Goal: Information Seeking & Learning: Learn about a topic

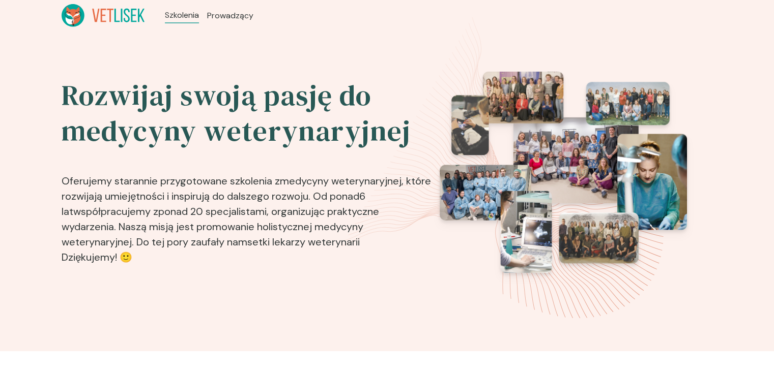
click at [124, 15] on icon at bounding box center [103, 15] width 83 height 23
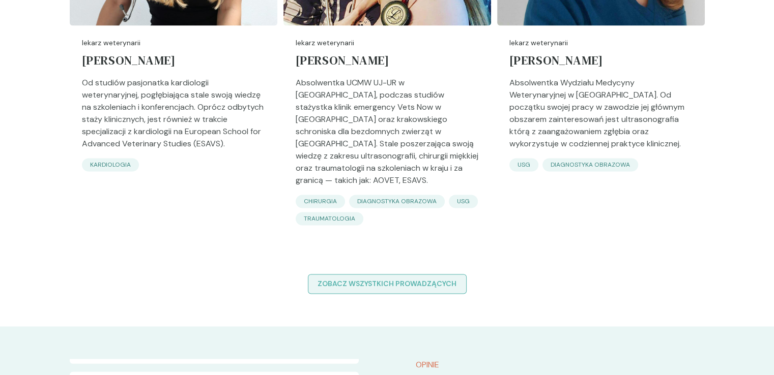
scroll to position [1679, 0]
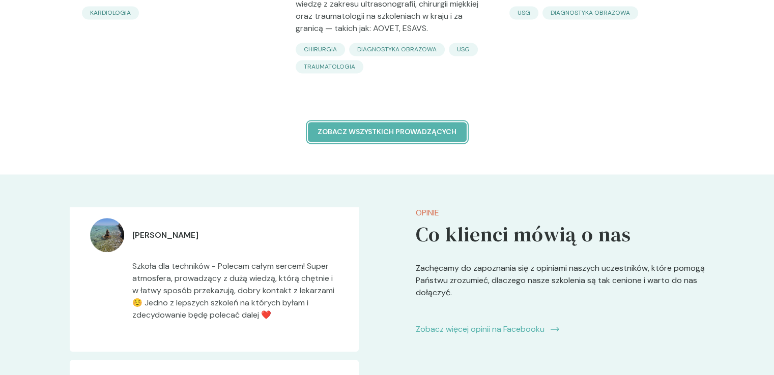
click at [444, 127] on p "Zobacz wszystkich prowadzących" at bounding box center [386, 132] width 141 height 11
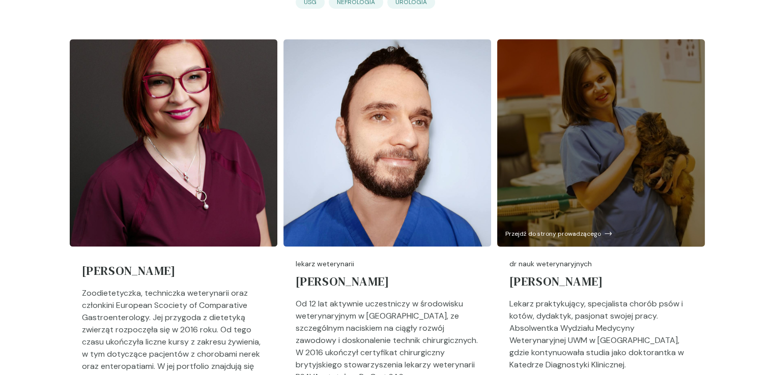
scroll to position [1374, 0]
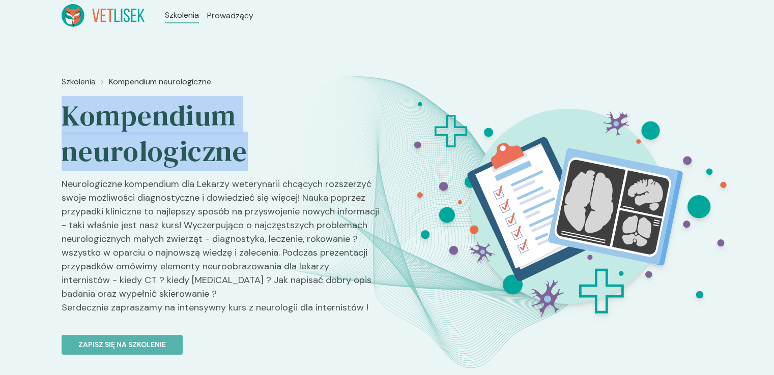
drag, startPoint x: 250, startPoint y: 152, endPoint x: 63, endPoint y: 121, distance: 189.7
click at [52, 121] on div "Szkolenia Kompendium neurologiczne Kompendium neurologiczne Neurologiczne kompe…" at bounding box center [387, 216] width 774 height 370
copy h2 "Kompendium neurologiczne"
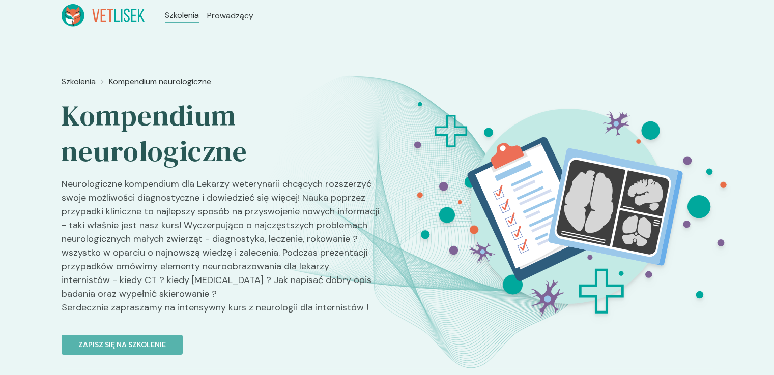
click at [163, 233] on p "Neurologiczne kompendium dla Lekarzy weterynarii chcących rozszerzyć swoje możl…" at bounding box center [220, 251] width 317 height 146
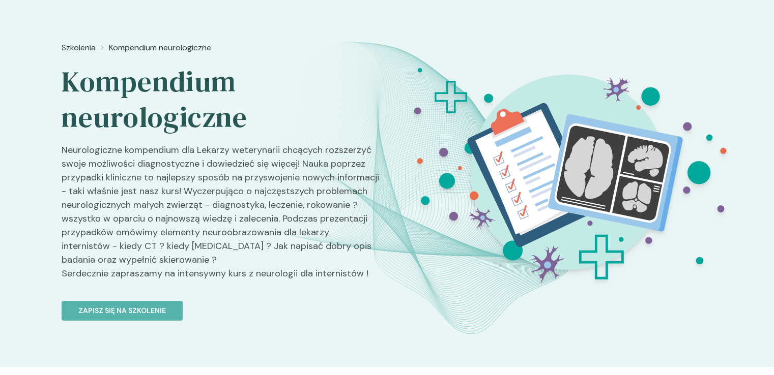
scroll to position [51, 0]
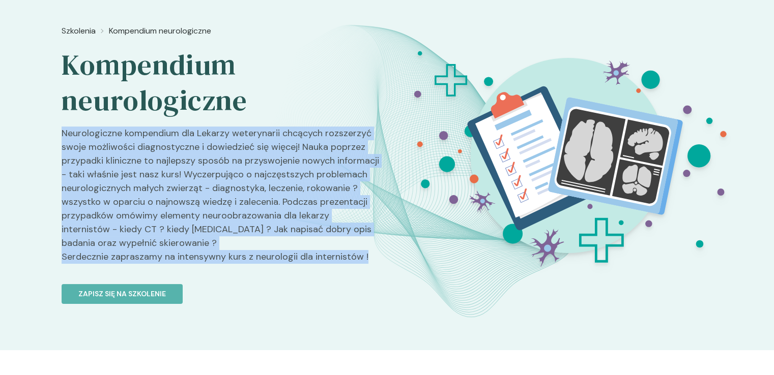
drag, startPoint x: 62, startPoint y: 128, endPoint x: 336, endPoint y: 218, distance: 288.6
click at [375, 250] on p "Neurologiczne kompendium dla Lekarzy weterynarii chcących rozszerzyć swoje możl…" at bounding box center [220, 200] width 317 height 146
copy p "Neurologiczne kompendium dla Lekarzy weterynarii chcących rozszerzyć swoje możl…"
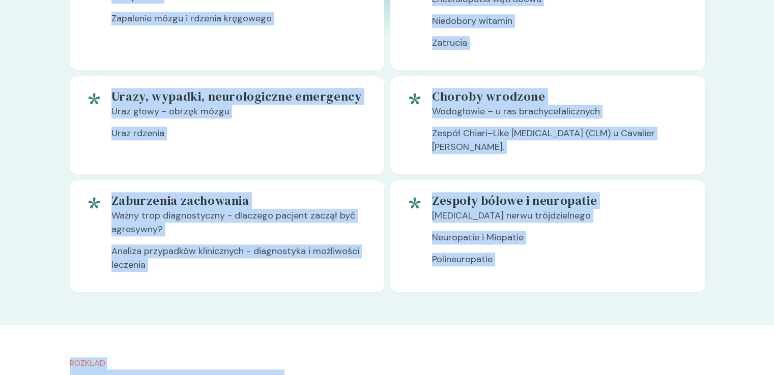
scroll to position [1221, 0]
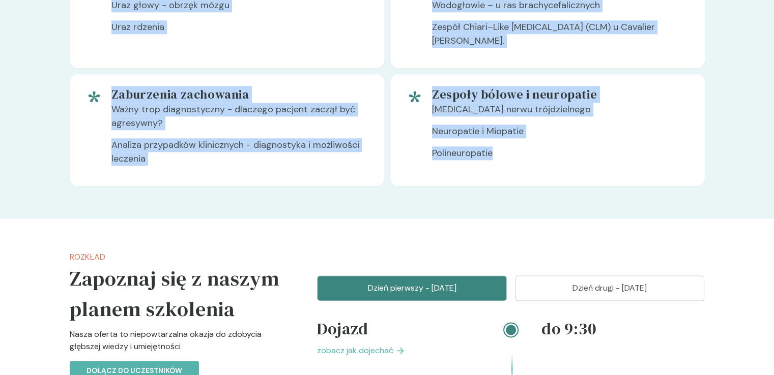
drag, startPoint x: 210, startPoint y: 205, endPoint x: 612, endPoint y: 214, distance: 402.0
copy div "Zapraszamy na intensywne szkolenie Nasza oferta to niepowtarzalna okazja do zdo…"
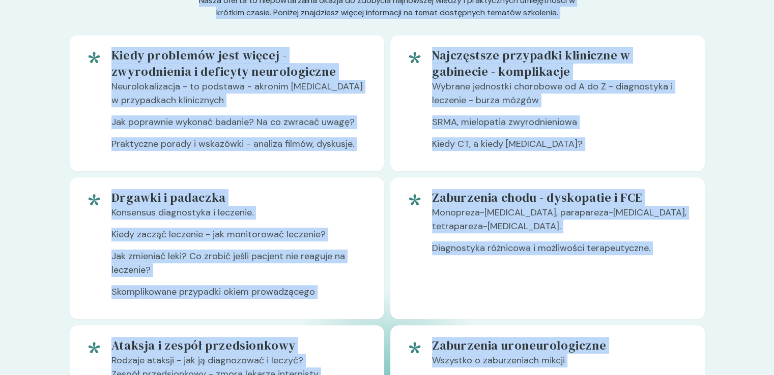
scroll to position [0, 0]
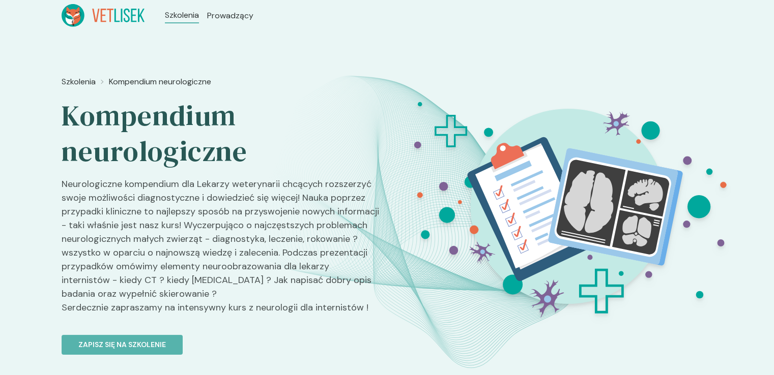
click at [236, 236] on p "Neurologiczne kompendium dla Lekarzy weterynarii chcących rozszerzyć swoje możl…" at bounding box center [220, 251] width 317 height 146
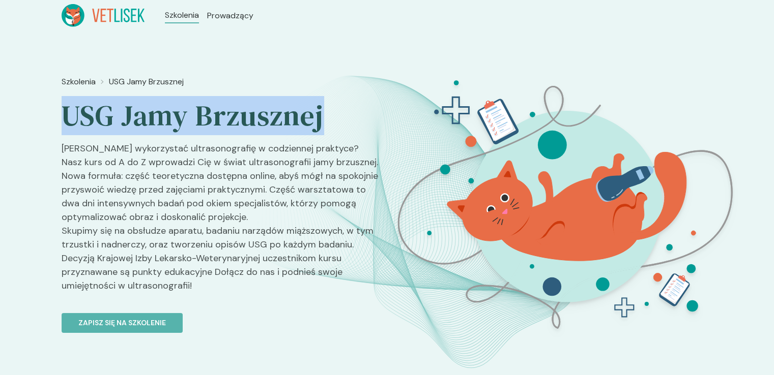
drag, startPoint x: 325, startPoint y: 112, endPoint x: 65, endPoint y: 119, distance: 259.5
click at [60, 122] on div "Szkolenia USG Jamy Brzusznej USG Jamy Brzusznej Chcesz wykorzystać ultrasonogra…" at bounding box center [387, 216] width 774 height 370
copy h2 "USG Jamy Brzusznej"
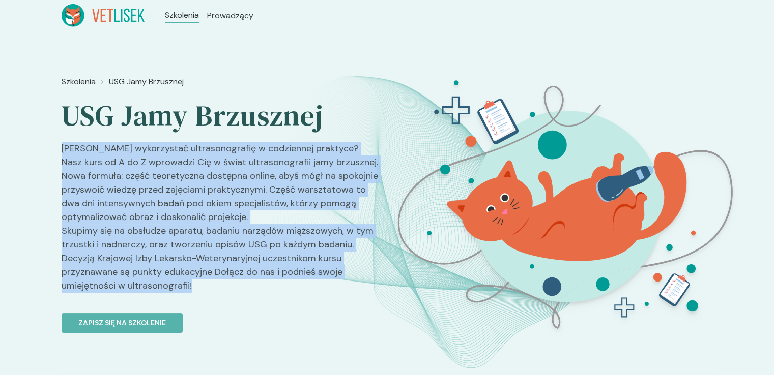
drag, startPoint x: 67, startPoint y: 150, endPoint x: 252, endPoint y: 266, distance: 218.5
click at [263, 282] on p "Chcesz wykorzystać ultrasonografię w codziennej praktyce? Nasz kurs od A do Z w…" at bounding box center [220, 221] width 317 height 159
copy p "Chcesz wykorzystać ultrasonografię w codziennej praktyce? Nasz kurs od A do Z w…"
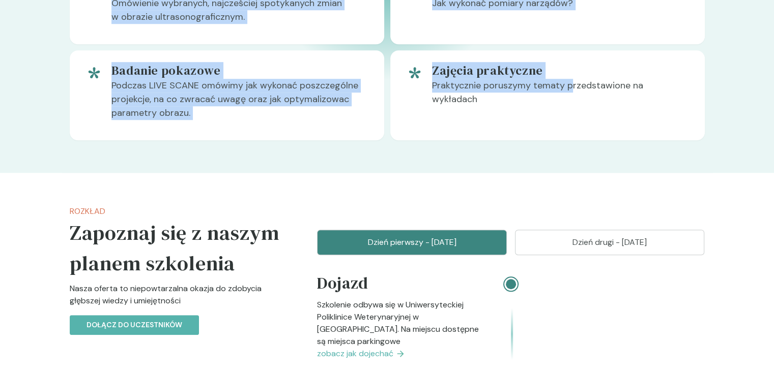
scroll to position [865, 0]
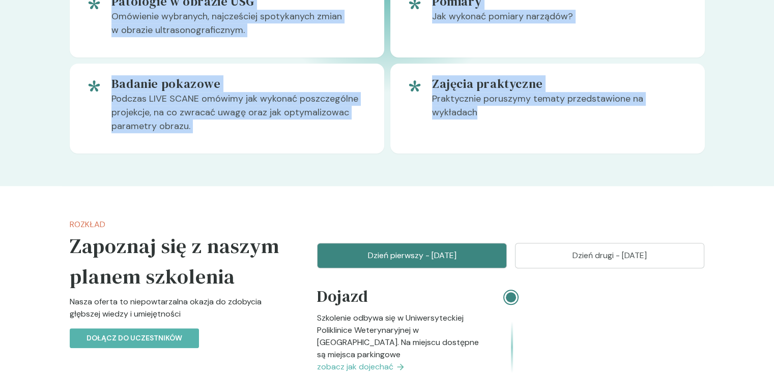
drag, startPoint x: 216, startPoint y: 202, endPoint x: 645, endPoint y: 123, distance: 436.1
copy div "Zapraszamy na intensywne szkolenie Nasza oferta to niepowtarzalna okazja do zdo…"
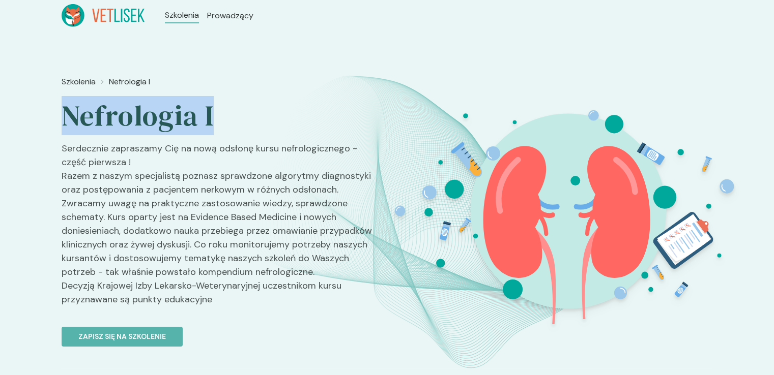
drag, startPoint x: 218, startPoint y: 117, endPoint x: 59, endPoint y: 118, distance: 159.2
click at [57, 119] on div "Szkolenia Nefrologia I Nefrologia I Serdecznie zapraszamy Cię na nową odsłonę k…" at bounding box center [387, 216] width 774 height 370
copy h2 "Nefrologia I"
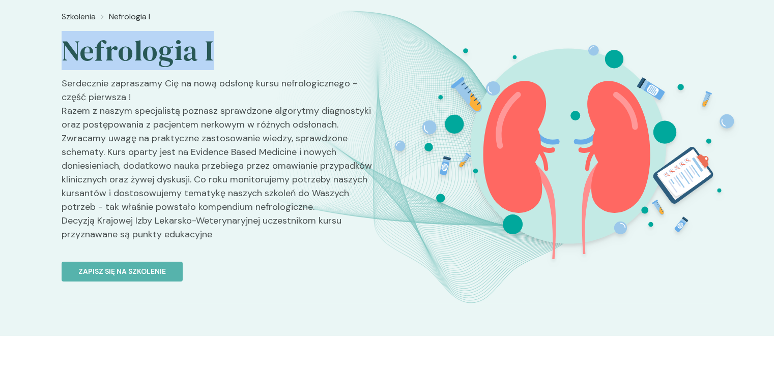
scroll to position [51, 0]
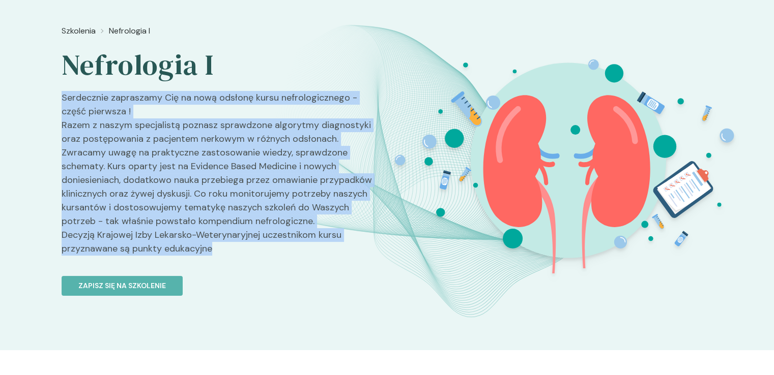
drag, startPoint x: 211, startPoint y: 248, endPoint x: 57, endPoint y: 98, distance: 214.8
click at [57, 98] on div "Szkolenia Nefrologia I Nefrologia I Serdecznie zapraszamy Cię na nową odsłonę k…" at bounding box center [387, 165] width 774 height 370
copy p "Serdecznie zapraszamy Cię na nową odsłonę kursu nefrologicznego - część pierwsz…"
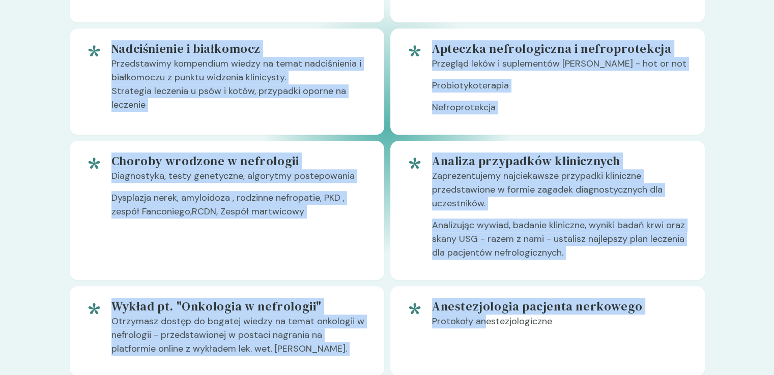
scroll to position [865, 0]
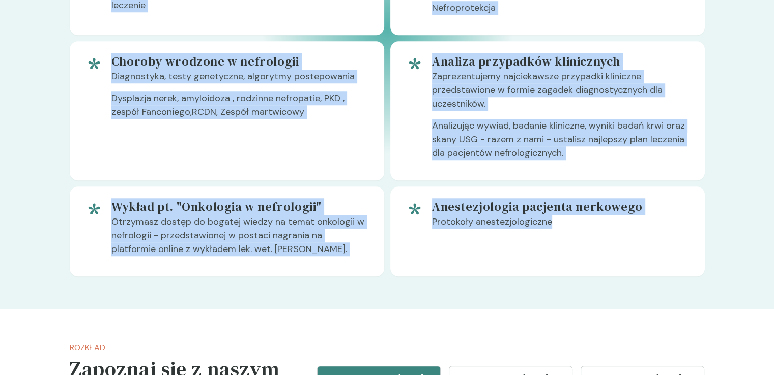
drag, startPoint x: 208, startPoint y: 209, endPoint x: 513, endPoint y: 194, distance: 305.6
copy div "Zapraszamy na intensywne szkolenie Nasza oferta to niepowtarzalna okazja do zdo…"
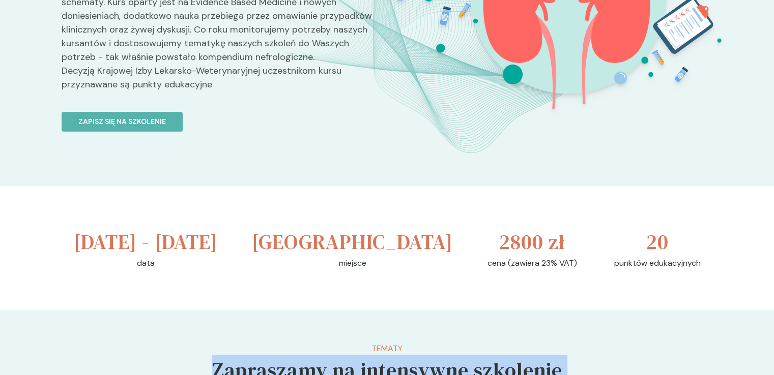
scroll to position [369, 0]
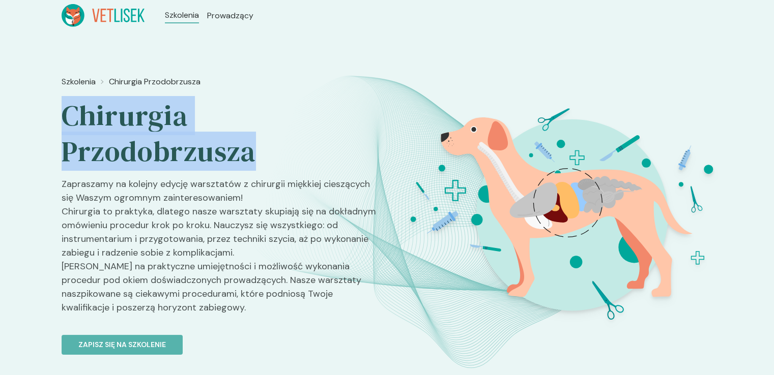
drag, startPoint x: 254, startPoint y: 155, endPoint x: 77, endPoint y: 119, distance: 180.7
click at [56, 123] on div "Szkolenia Chirurgia Przodobrzusza Chirurgia Przodobrzusza Zapraszamy na kolejny…" at bounding box center [387, 216] width 774 height 370
copy h2 "Chirurgia Przodobrzusza"
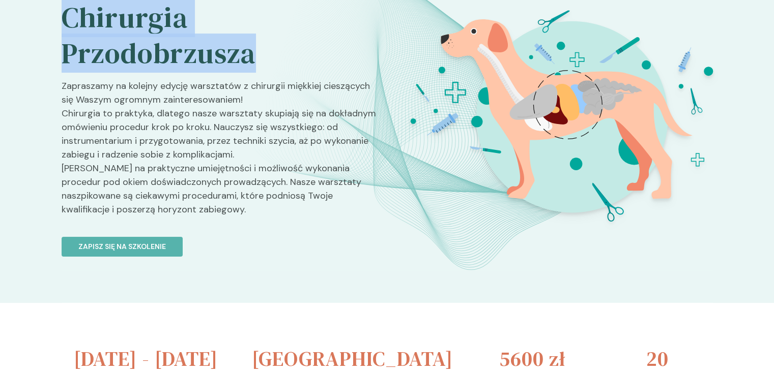
scroll to position [102, 0]
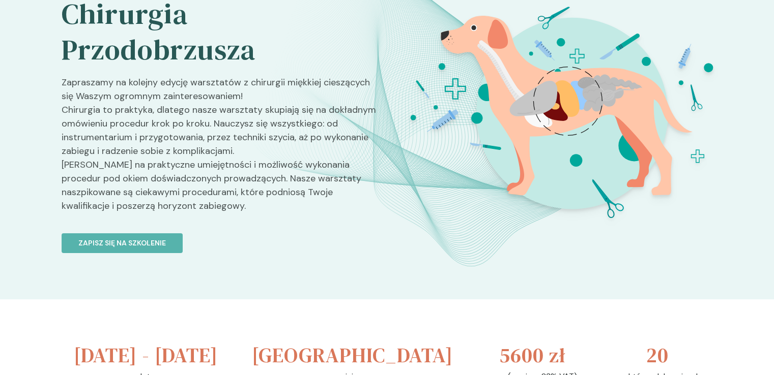
drag, startPoint x: 74, startPoint y: 88, endPoint x: 72, endPoint y: 82, distance: 6.0
click at [73, 85] on p "Zapraszamy na kolejny edycję warsztatów z chirurgii miękkiej cieszących się Was…" at bounding box center [220, 149] width 317 height 146
click at [58, 80] on div "Szkolenia Chirurgia Przodobrzusza Chirurgia Przodobrzusza Zapraszamy na kolejny…" at bounding box center [387, 114] width 774 height 370
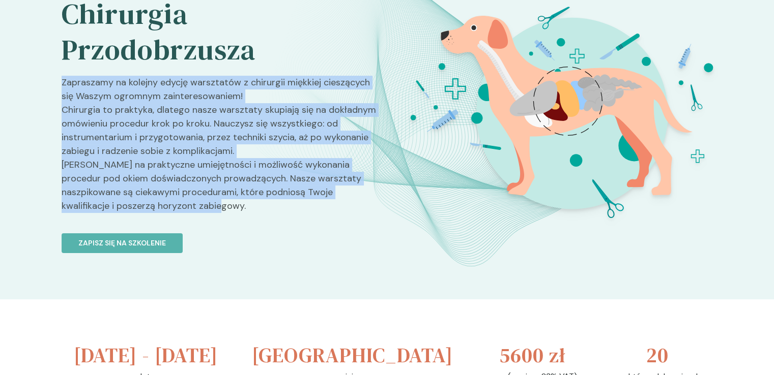
drag, startPoint x: 63, startPoint y: 79, endPoint x: 169, endPoint y: 203, distance: 163.1
click at [171, 206] on p "Zapraszamy na kolejny edycję warsztatów z chirurgii miękkiej cieszących się Was…" at bounding box center [220, 149] width 317 height 146
copy p "Zapraszamy na kolejny edycję warsztatów z chirurgii miękkiej cieszących się Was…"
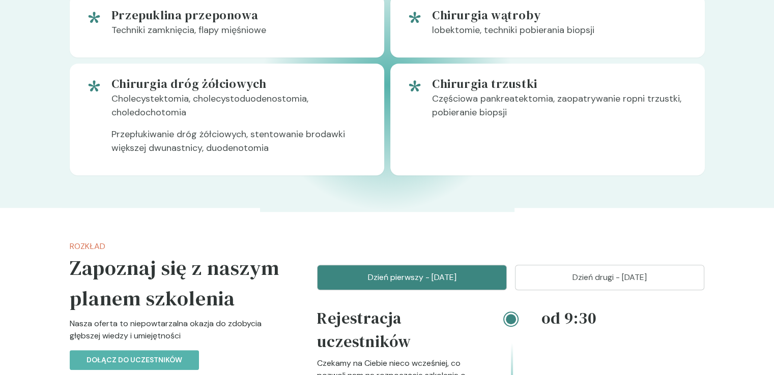
scroll to position [661, 0]
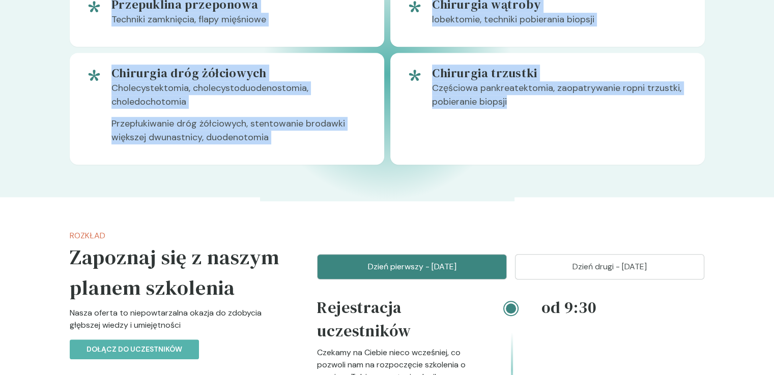
drag, startPoint x: 214, startPoint y: 176, endPoint x: 533, endPoint y: 127, distance: 323.2
click at [533, 127] on div "Tematy Zapraszamy na intensywne szkolenie Nasza oferta to niepowtarzalna okazja…" at bounding box center [387, 31] width 635 height 268
copy div "Zapraszamy na intensywne szkolenie Nasza oferta to niepowtarzalna okazja do zdo…"
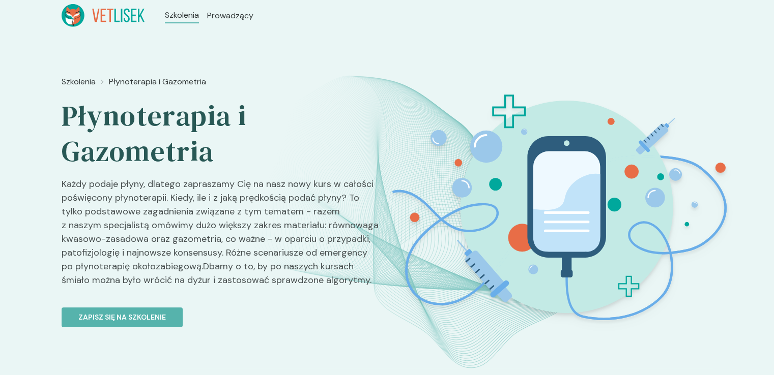
drag, startPoint x: 217, startPoint y: 159, endPoint x: 60, endPoint y: 127, distance: 160.5
click at [60, 127] on div "Szkolenia Płynoterapia i Gazometria Płynoterapia i Gazometria Każdy podaje płyn…" at bounding box center [387, 216] width 774 height 370
copy h2 "Płynoterapia i Gazometria"
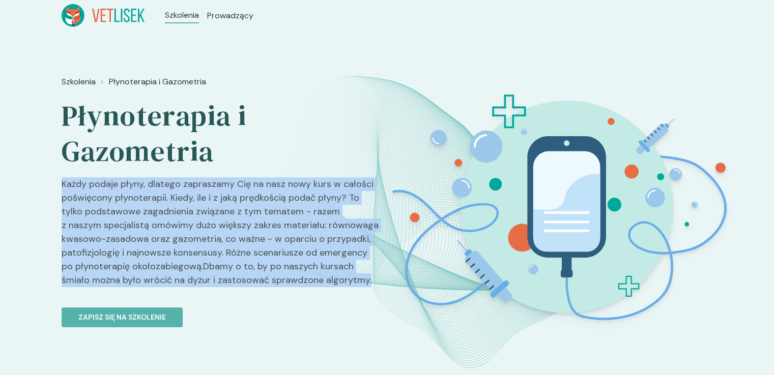
drag, startPoint x: 369, startPoint y: 281, endPoint x: 86, endPoint y: 186, distance: 298.6
click at [56, 186] on div "Szkolenia Płynoterapia i Gazometria Płynoterapia i Gazometria Każdy podaje płyn…" at bounding box center [387, 216] width 774 height 370
copy p "Każdy podaje płyny, dlatego zapraszamy Cię na nasz nowy kurs w całości poświęco…"
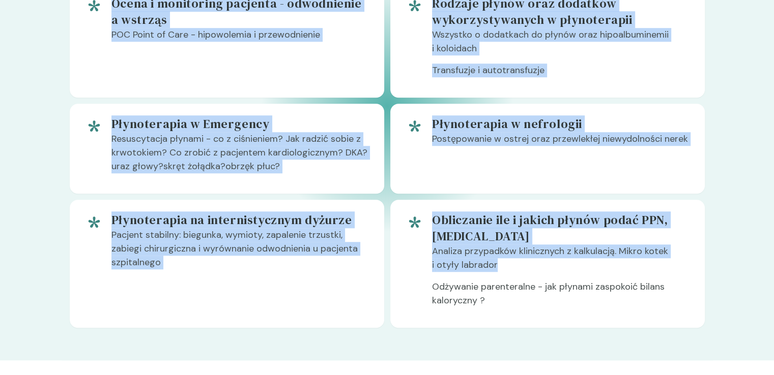
scroll to position [763, 0]
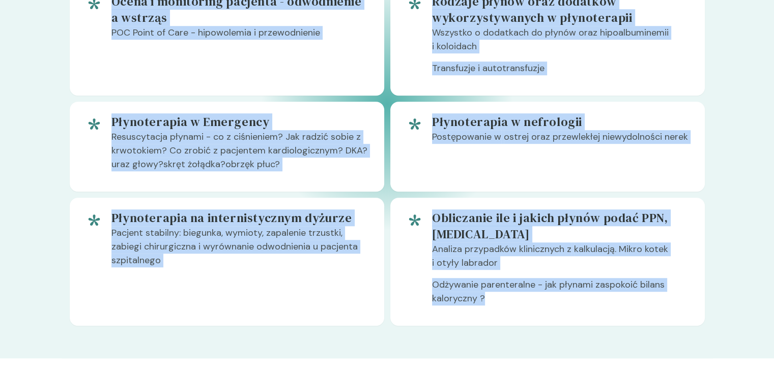
drag, startPoint x: 214, startPoint y: 170, endPoint x: 644, endPoint y: 290, distance: 446.5
click at [644, 290] on div "Tematy Zapraszamy na intensywne szkolenie Nasza oferta to niepowtarzalna okazja…" at bounding box center [387, 60] width 635 height 531
copy div "Zapraszamy na intensywne szkolenie Nasza oferta to niepowtarzalna okazja do zdo…"
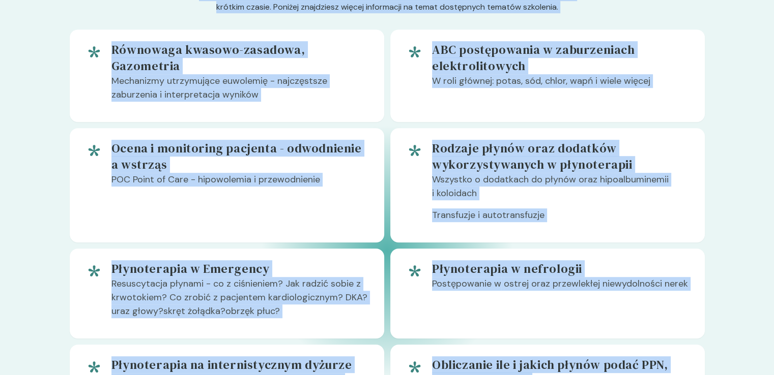
scroll to position [611, 0]
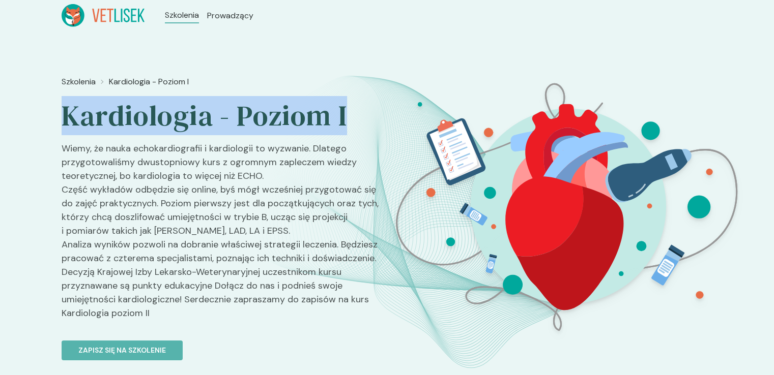
drag, startPoint x: 353, startPoint y: 109, endPoint x: 1, endPoint y: 119, distance: 352.2
click at [1, 119] on div "Szkolenia Kardiologia - Poziom I Kardiologia - Poziom I Wiemy, że nauka echokar…" at bounding box center [387, 216] width 774 height 370
copy h2 "Kardiologia - Poziom I"
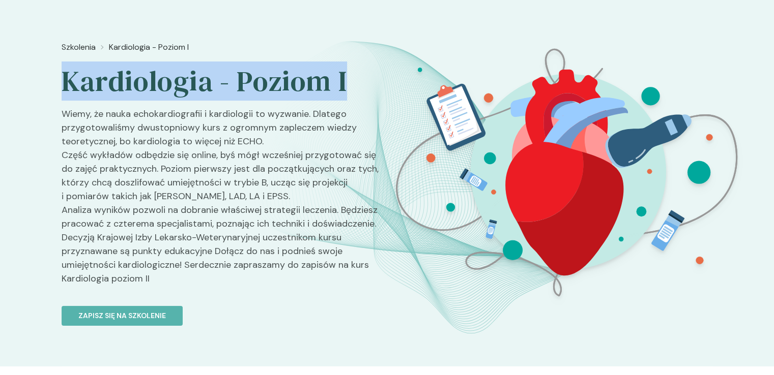
scroll to position [51, 0]
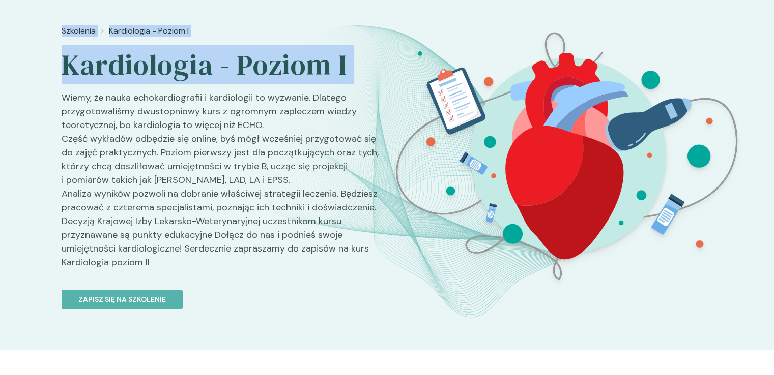
drag, startPoint x: 63, startPoint y: 94, endPoint x: 324, endPoint y: 229, distance: 293.5
click at [377, 259] on p "Wiemy, że nauka echokardiografii i kardiologii to wyzwanie. Dlatego przygotowal…" at bounding box center [220, 184] width 317 height 187
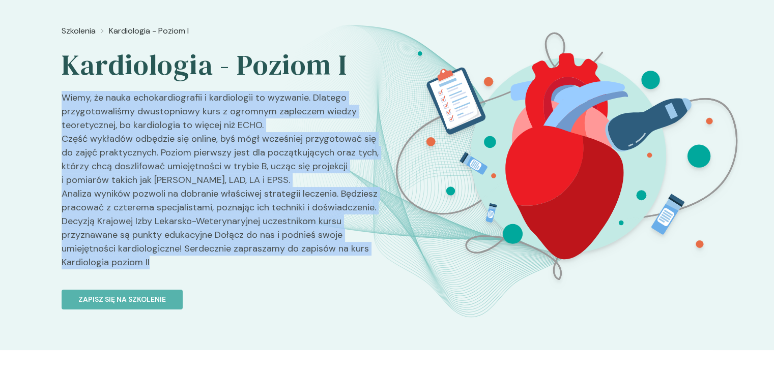
copy p "Wiemy, że nauka echokardiografii i kardiologii to wyzwanie. Dlatego przygotowal…"
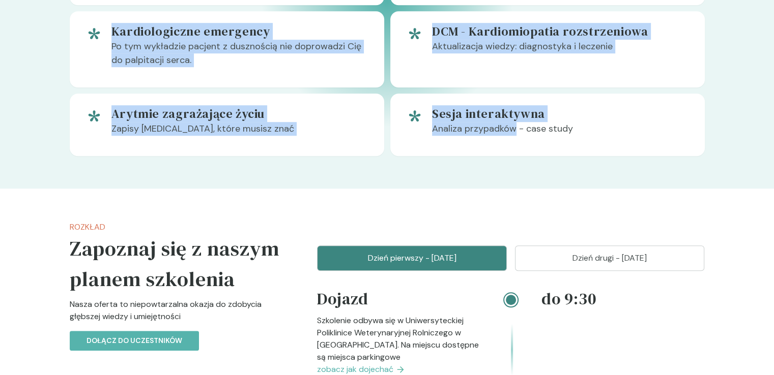
scroll to position [865, 0]
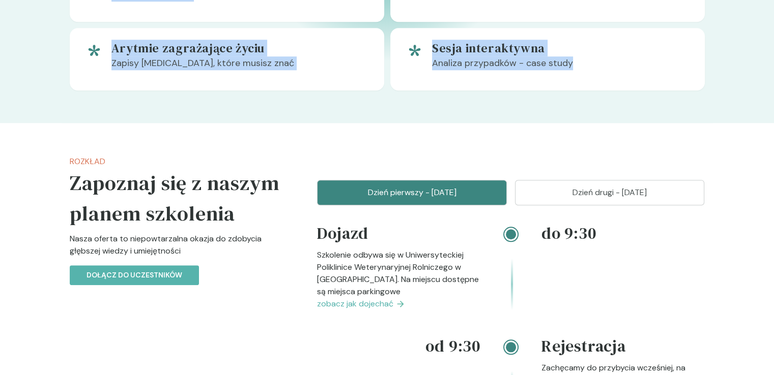
drag, startPoint x: 213, startPoint y: 73, endPoint x: 570, endPoint y: 83, distance: 357.3
copy div "Zapraszamy na intensywne szkolenie Nasza oferta to niepowtarzalna okazja do zdo…"
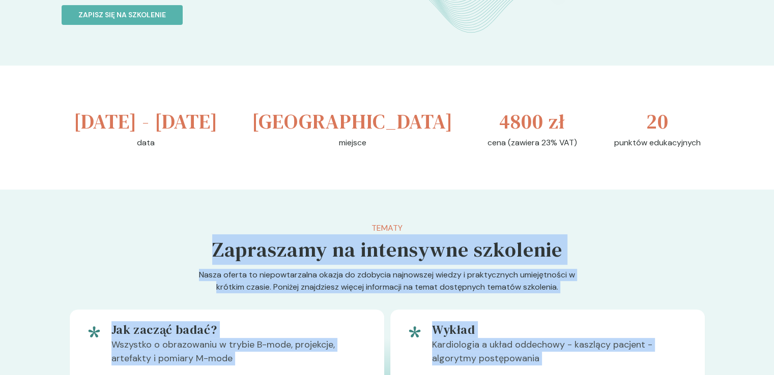
scroll to position [285, 0]
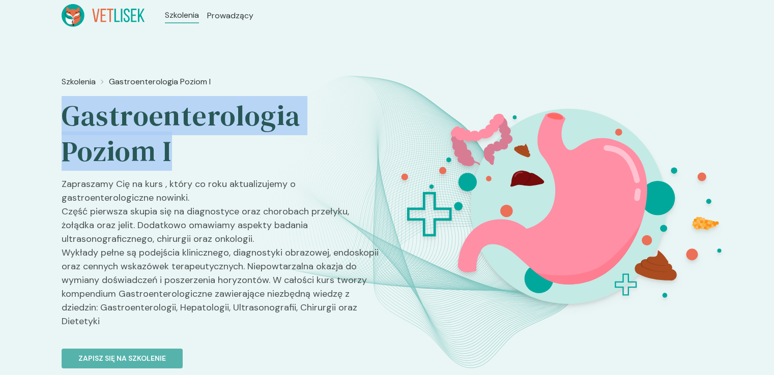
click at [64, 128] on h2 "Gastroenterologia Poziom I" at bounding box center [220, 133] width 317 height 71
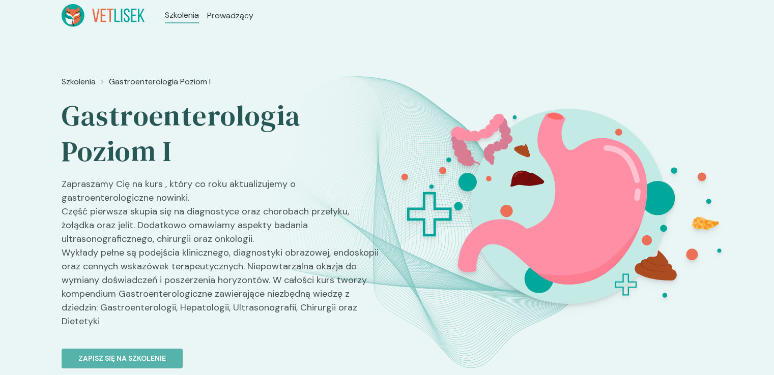
click at [66, 192] on p "Zapraszamy Cię na kurs , który co roku aktualizujemy o gastroenterologiczne now…" at bounding box center [220, 257] width 317 height 159
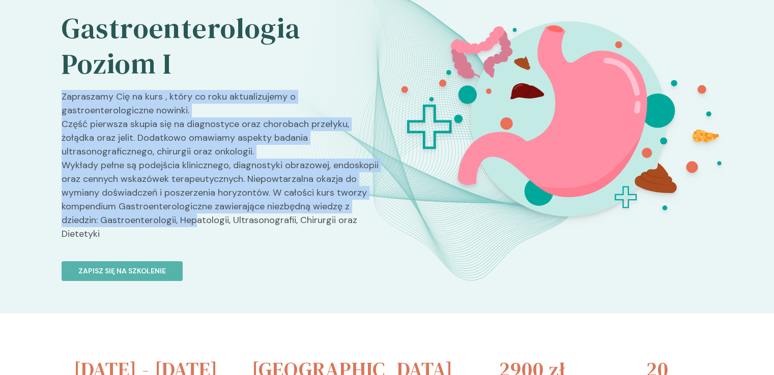
scroll to position [102, 0]
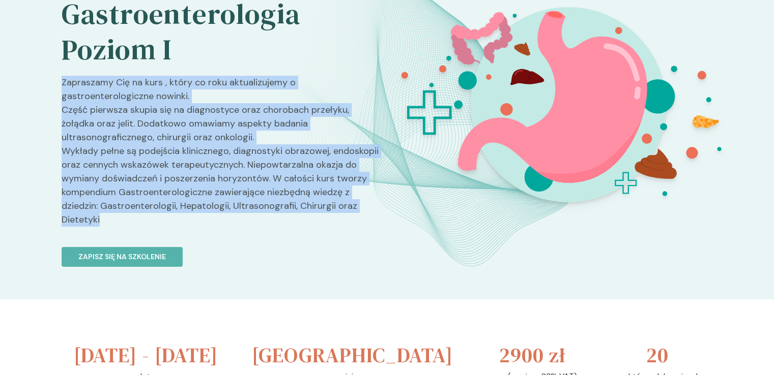
drag, startPoint x: 62, startPoint y: 182, endPoint x: 197, endPoint y: 214, distance: 138.7
click at [197, 214] on p "Zapraszamy Cię na kurs , który co roku aktualizujemy o gastroenterologiczne now…" at bounding box center [220, 155] width 317 height 159
copy p "Zapraszamy Cię na kurs , który co roku aktualizujemy o gastroenterologiczne now…"
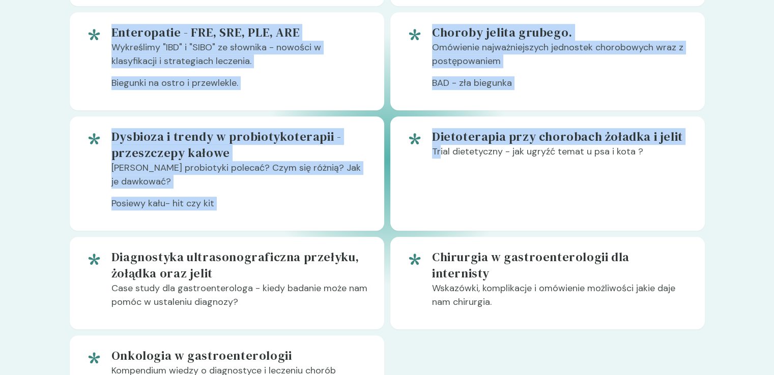
scroll to position [814, 0]
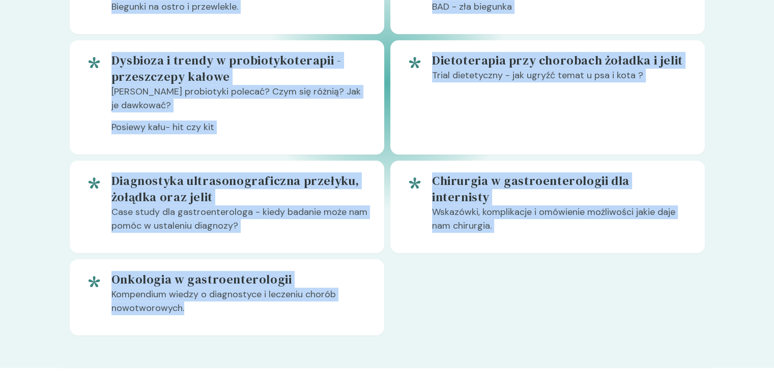
drag, startPoint x: 215, startPoint y: 72, endPoint x: 368, endPoint y: 324, distance: 295.0
click at [368, 324] on div "Tematy Zapraszamy na intensywne szkolenie Nasza oferta to niepowtarzalna okazja…" at bounding box center [387, 40] width 635 height 592
copy div "Zapraszamy na intensywne szkolenie Nasza oferta to niepowtarzalna okazja do zdo…"
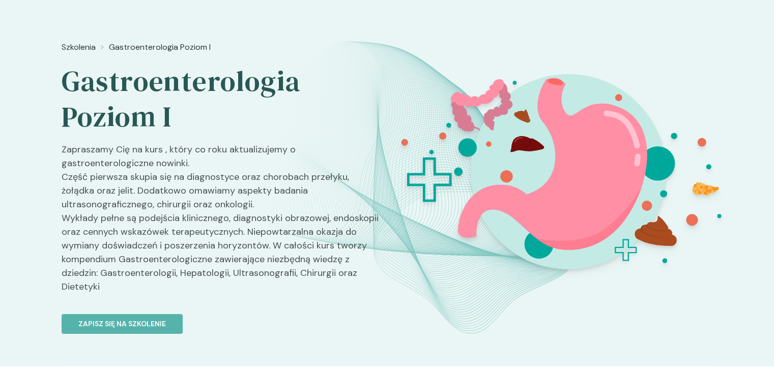
scroll to position [51, 0]
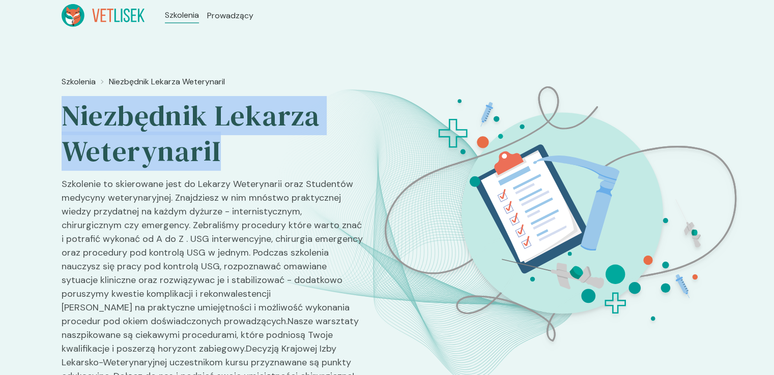
drag, startPoint x: 234, startPoint y: 155, endPoint x: 45, endPoint y: 121, distance: 191.7
click at [24, 125] on div "Szkolenia Niezbędnik Lekarza WeterynariI Niezbędnik Lekarza WeterynariI Szkolen…" at bounding box center [387, 223] width 774 height 384
copy h2 "Niezbędnik Lekarza WeterynariI"
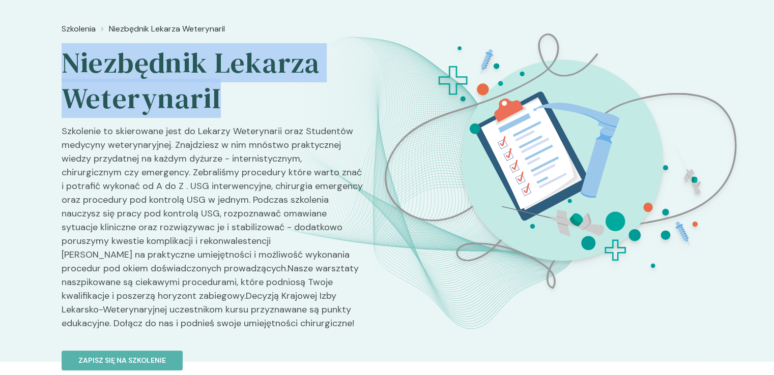
scroll to position [102, 0]
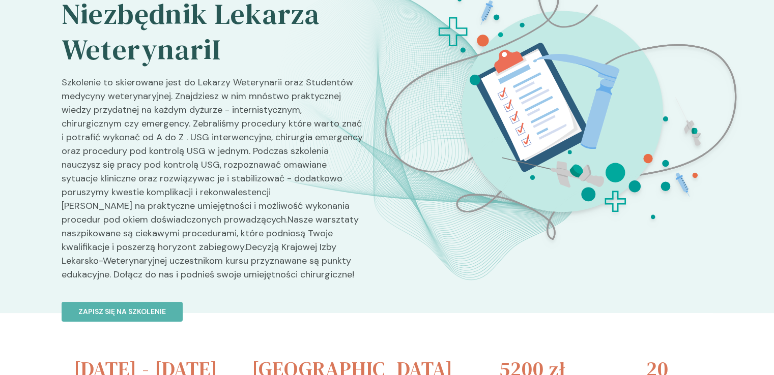
click at [103, 147] on p "Szkolenie to skierowane jest do Lekarzy Weterynarii oraz Studentów medycyny wet…" at bounding box center [213, 183] width 302 height 214
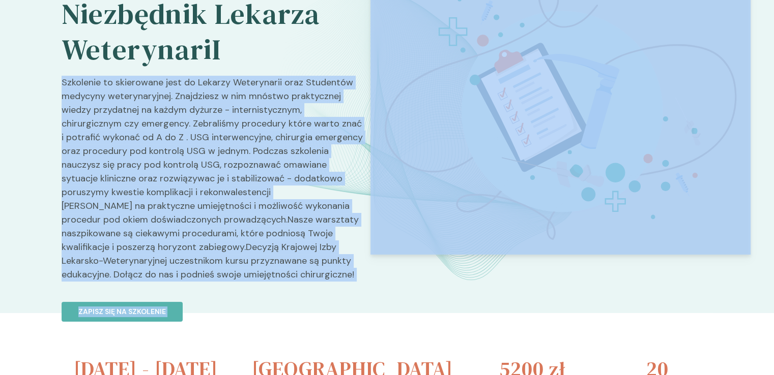
drag, startPoint x: 61, startPoint y: 79, endPoint x: 312, endPoint y: 232, distance: 294.0
click at [379, 268] on section "Szkolenia Niezbędnik Lekarza WeterynariI Niezbędnik Lekarza WeterynariI Szkolen…" at bounding box center [387, 125] width 651 height 311
copy div "Szkolenie to skierowane jest do Lekarzy Weterynarii oraz Studentów medycyny wet…"
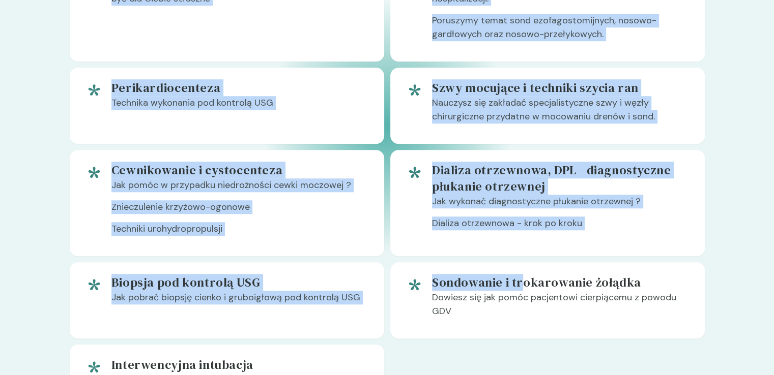
scroll to position [967, 0]
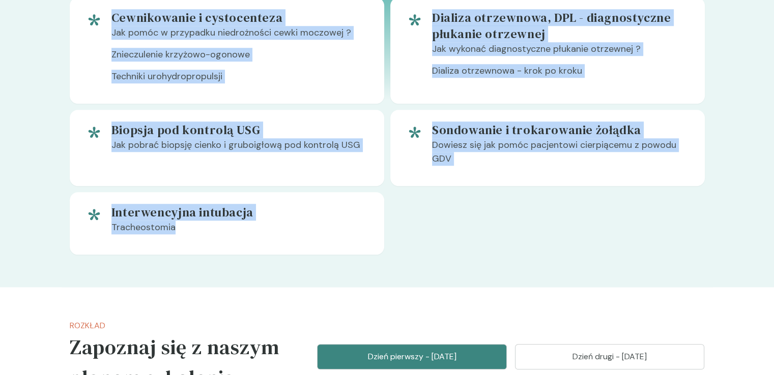
drag, startPoint x: 383, startPoint y: 219, endPoint x: 298, endPoint y: 280, distance: 104.9
copy div "Zapraszamy na intensywne szkolenie Nasza oferta to niepowtarzalna okazja do zdo…"
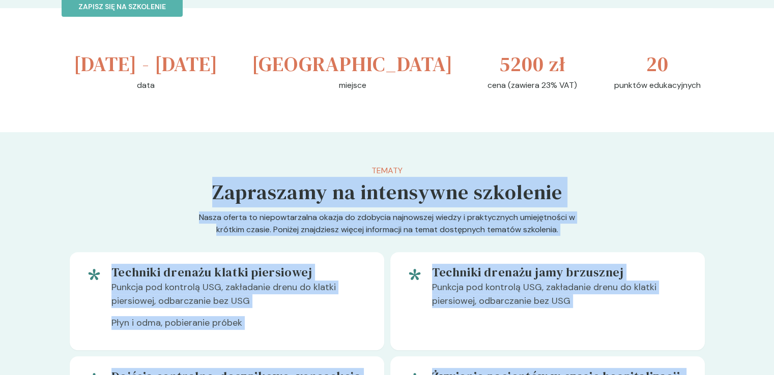
scroll to position [395, 0]
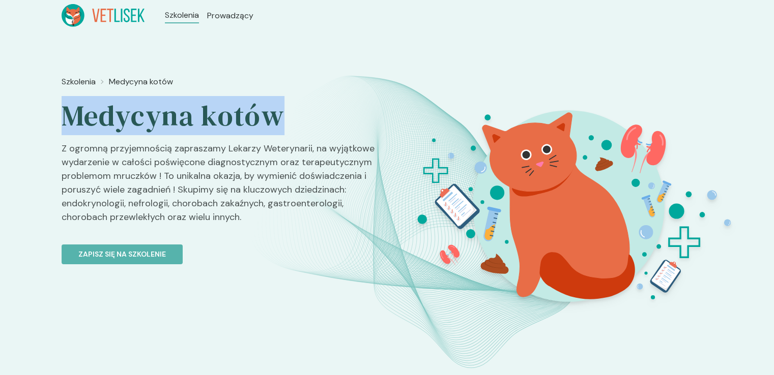
drag, startPoint x: 277, startPoint y: 113, endPoint x: 64, endPoint y: 112, distance: 213.2
click at [64, 112] on h2 "Medycyna kotów" at bounding box center [220, 116] width 317 height 36
copy h2 "Medycyna kotów"
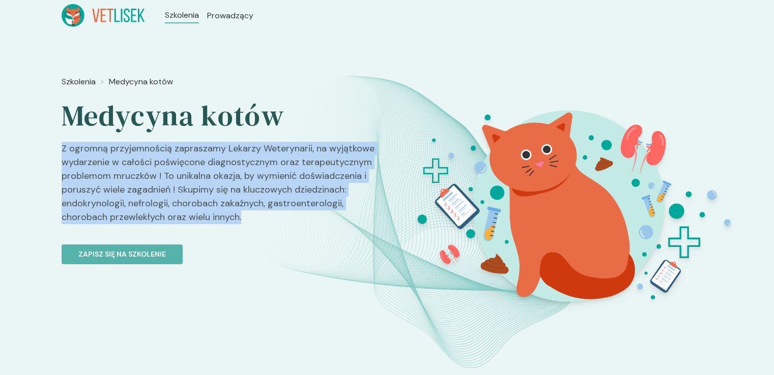
drag, startPoint x: 246, startPoint y: 219, endPoint x: 39, endPoint y: 155, distance: 216.1
click at [39, 155] on div "Szkolenia Medycyna kotów Medycyna kotów Z ogromną przyjemnością zapraszamy Leka…" at bounding box center [387, 216] width 774 height 370
copy p "Z ogromną przyjemnością zapraszamy Lekarzy Weterynarii, na wyjątkowe wydarzenie…"
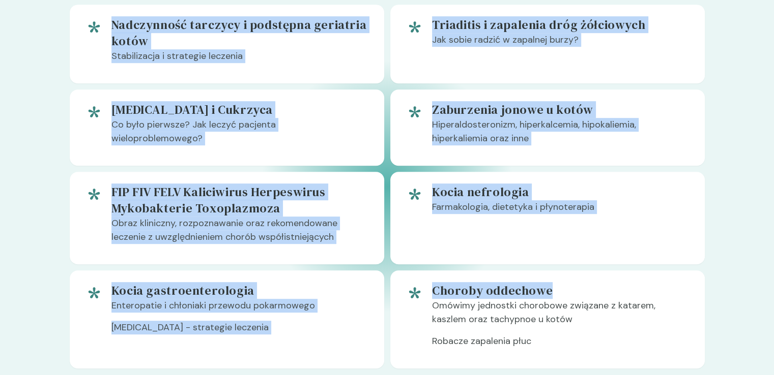
scroll to position [712, 0]
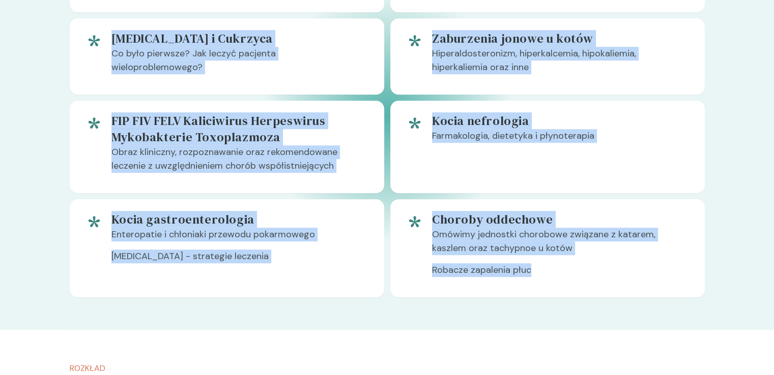
drag, startPoint x: 214, startPoint y: 227, endPoint x: 498, endPoint y: 193, distance: 286.4
click at [565, 287] on div "Tematy Zapraszamy na intensywne szkolenie Nasza oferta to niepowtarzalna okazja…" at bounding box center [387, 72] width 635 height 452
copy div "Zapraszamy na intensywne szkolenie Nasza oferta to niepowtarzalna okazja do zdo…"
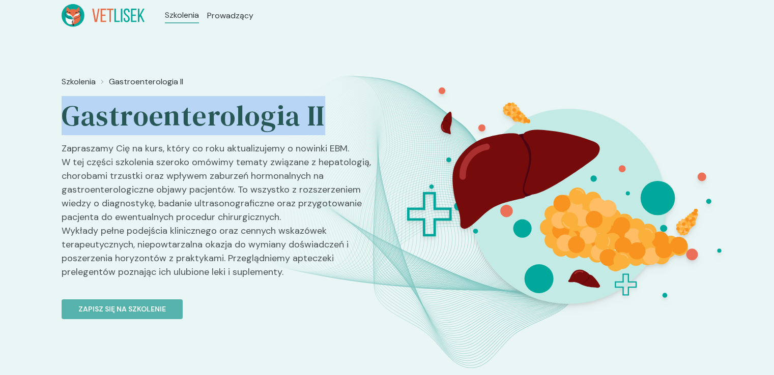
drag, startPoint x: 328, startPoint y: 115, endPoint x: 24, endPoint y: 124, distance: 303.8
click at [24, 124] on div "Szkolenia Gastroenterologia II Gastroenterologia II Zapraszamy Cię na kurs, któ…" at bounding box center [387, 216] width 774 height 370
copy h2 "Gastroenterologia II"
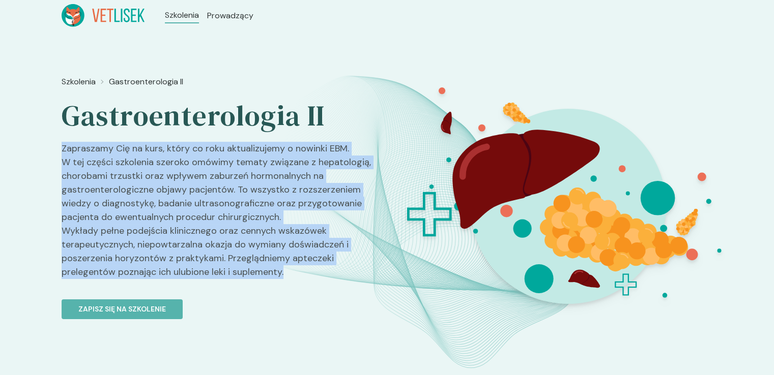
drag, startPoint x: 282, startPoint y: 271, endPoint x: 59, endPoint y: 146, distance: 255.8
click at [59, 146] on div "Szkolenia Gastroenterologia II Gastroenterologia II Zapraszamy Cię na kurs, któ…" at bounding box center [387, 216] width 774 height 370
copy p "Zapraszamy Cię na kurs, który co roku aktualizujemy o nowinki EBM. W tej części…"
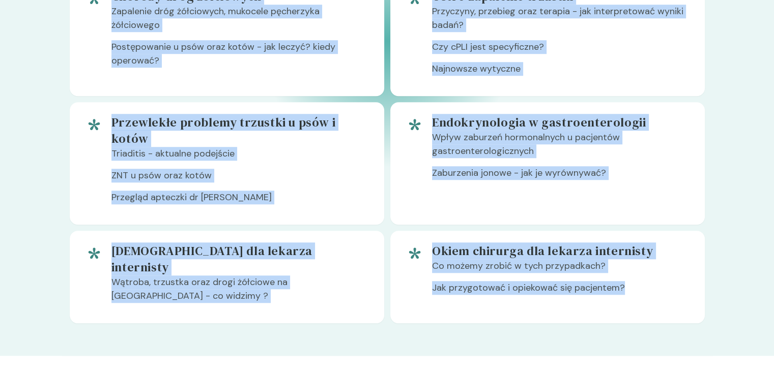
scroll to position [967, 0]
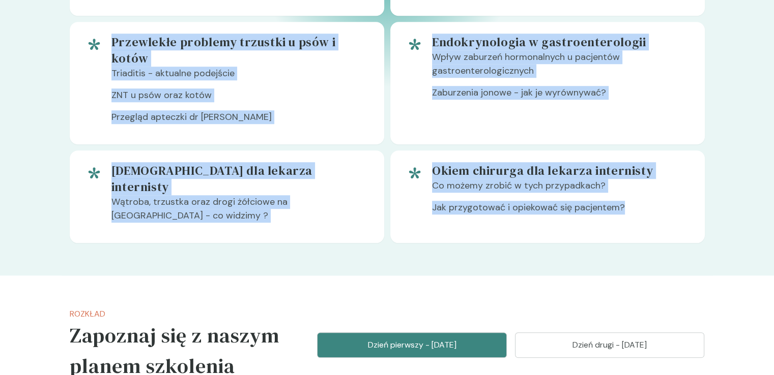
drag, startPoint x: 217, startPoint y: 179, endPoint x: 543, endPoint y: 235, distance: 331.4
copy div "Zapraszamy na intensywne szkolenie Nasza oferta to niepowtarzalna okazja do zdo…"
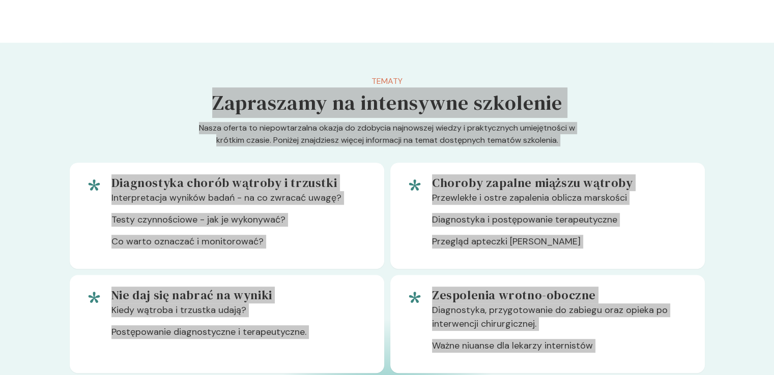
scroll to position [254, 0]
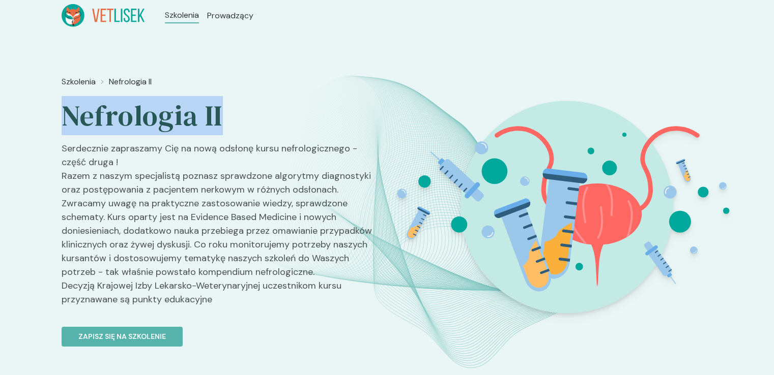
drag, startPoint x: 236, startPoint y: 119, endPoint x: 64, endPoint y: 123, distance: 172.0
click at [64, 123] on h2 "Nefrologia II" at bounding box center [220, 116] width 317 height 36
copy h2 "Nefrologia II"
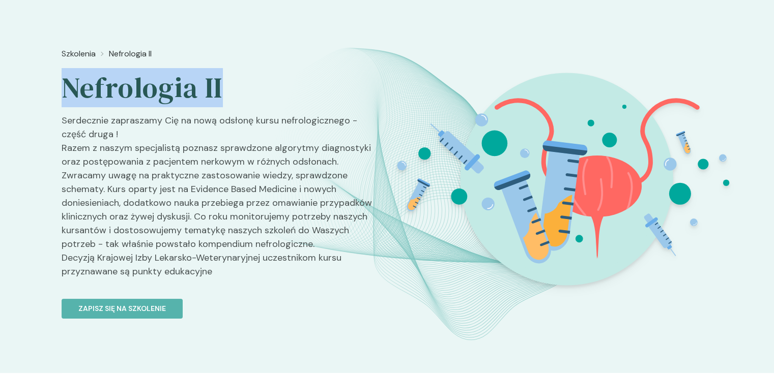
scroll to position [51, 0]
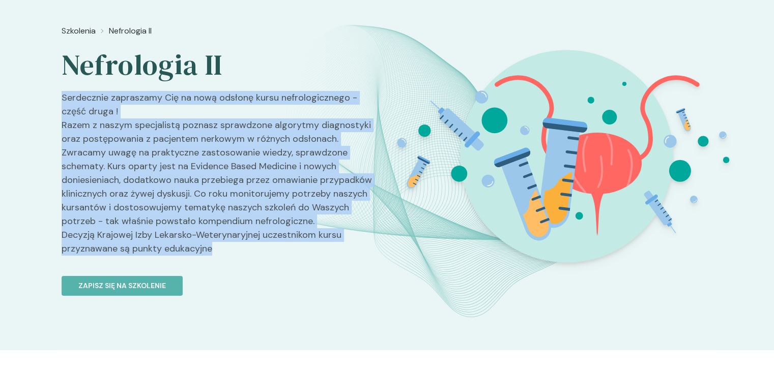
drag, startPoint x: 215, startPoint y: 249, endPoint x: 60, endPoint y: 93, distance: 220.5
click at [60, 93] on div "Szkolenia Nefrologia II Nefrologia II Serdecznie zapraszamy Cię na nową odsłonę…" at bounding box center [387, 165] width 774 height 370
copy p "Serdecznie zapraszamy Cię na nową odsłonę kursu nefrologicznego - część druga !…"
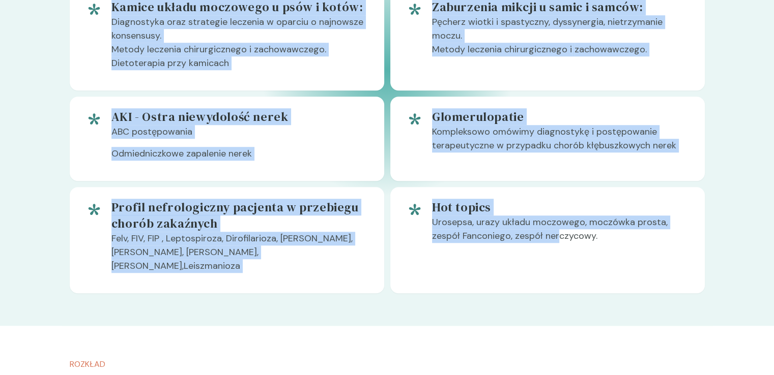
scroll to position [814, 0]
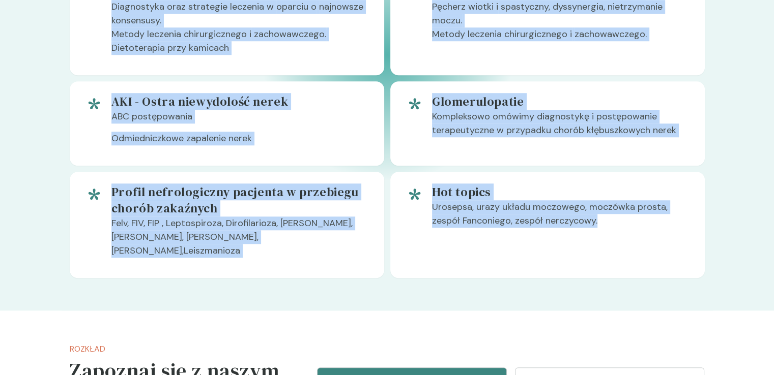
drag, startPoint x: 250, startPoint y: 184, endPoint x: 619, endPoint y: 249, distance: 374.6
click at [623, 251] on div "Tematy Zapraszamy na intensywne szkolenie Nasza oferta to niepowtarzalna okazja…" at bounding box center [387, 11] width 635 height 534
copy div "Loremipsum do sitametcon adipiscin Elits doeius te incididuntutla etdolo ma ali…"
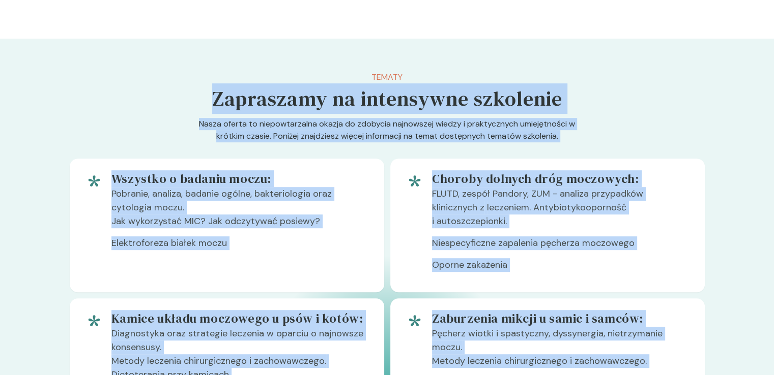
scroll to position [283, 0]
